Goal: Find specific page/section: Find specific page/section

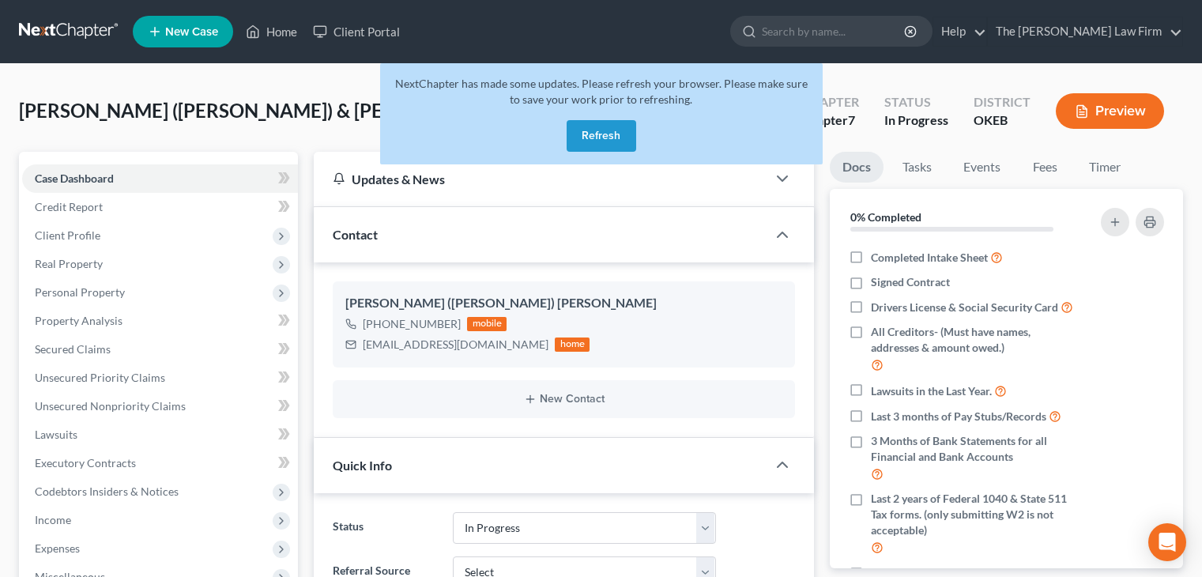
select select "4"
select select "0"
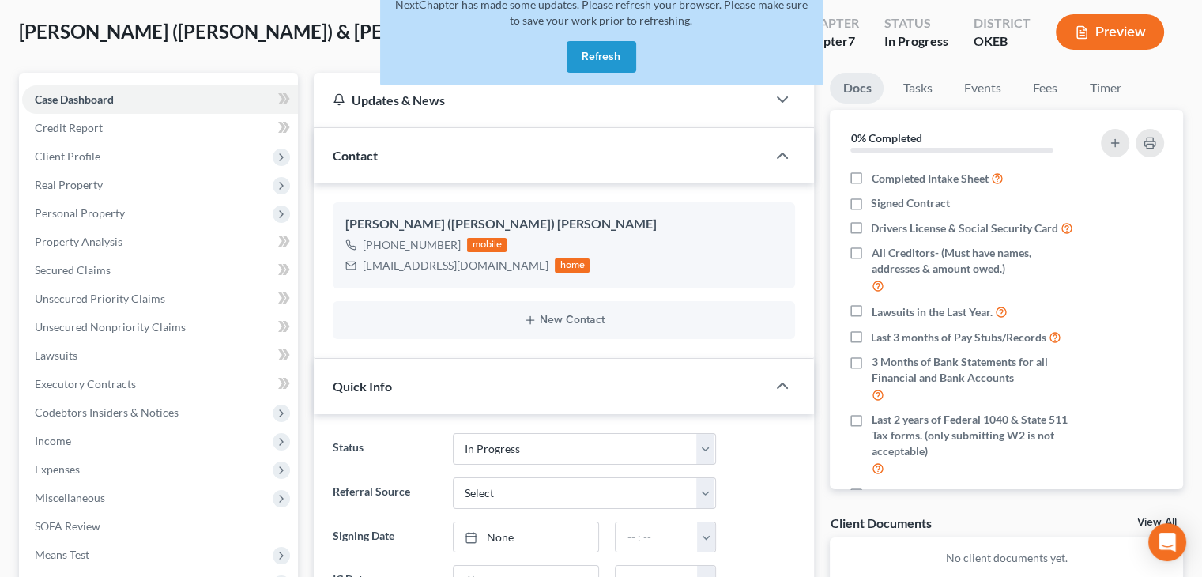
scroll to position [309, 0]
click at [581, 67] on button "Refresh" at bounding box center [602, 57] width 70 height 32
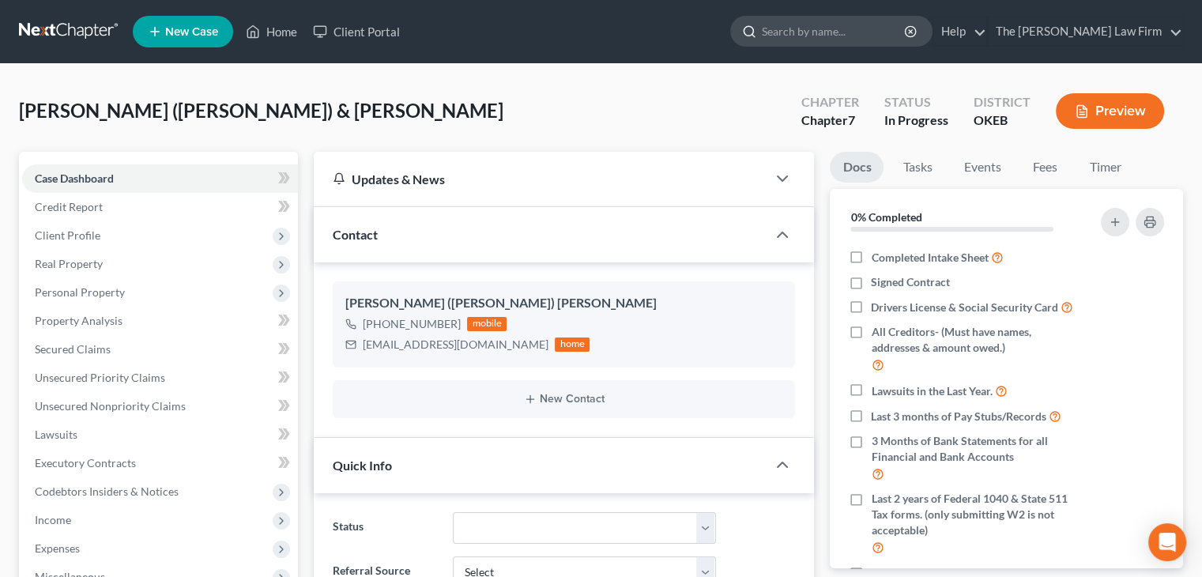
click at [887, 29] on input "search" at bounding box center [834, 31] width 145 height 29
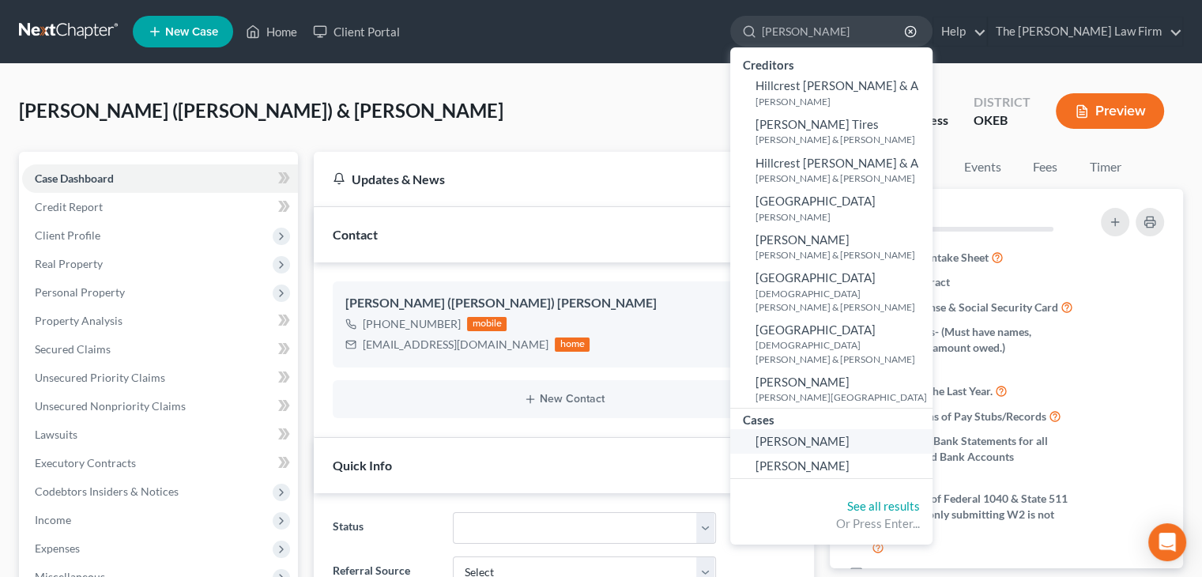
type input "hickman"
click at [850, 434] on span "Hickman, Tamara" at bounding box center [803, 441] width 94 height 14
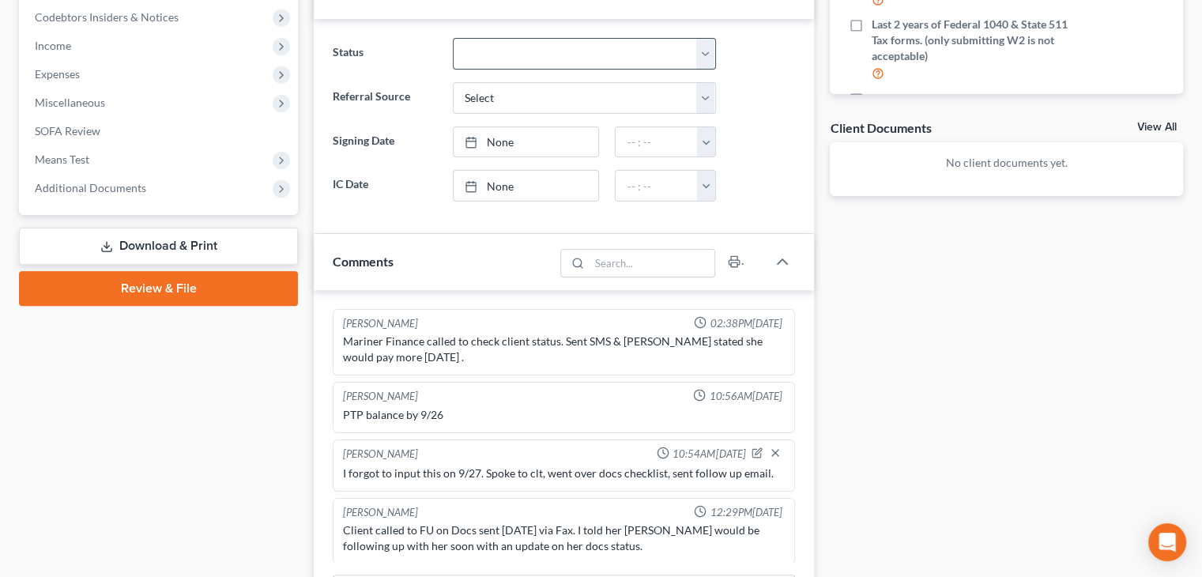
scroll to position [711, 0]
